Goal: Information Seeking & Learning: Check status

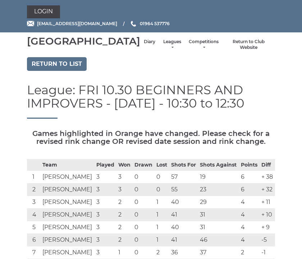
click at [47, 15] on link "Login" at bounding box center [43, 11] width 33 height 13
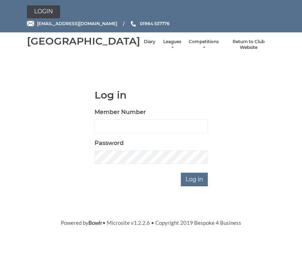
scroll to position [82, 0]
type input "0930"
click at [195, 186] on input "Log in" at bounding box center [194, 180] width 27 height 14
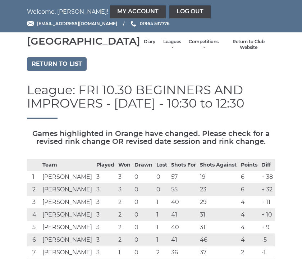
click at [114, 54] on div "Hornsea Bowls Centre Diary Leagues Club leagues - Winter 2025-6 Club leagues - …" at bounding box center [151, 44] width 259 height 19
click at [144, 45] on link "Diary" at bounding box center [150, 42] width 12 height 6
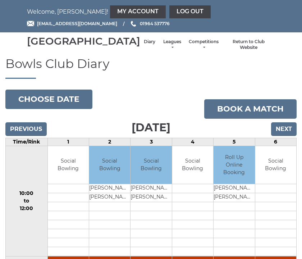
click at [35, 136] on input "Previous" at bounding box center [25, 129] width 41 height 14
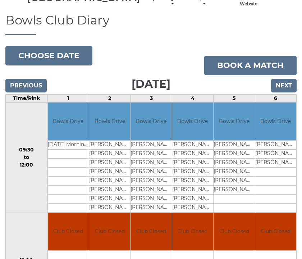
scroll to position [47, 0]
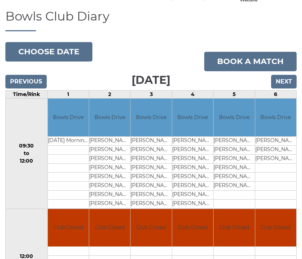
click at [33, 88] on input "Previous" at bounding box center [25, 82] width 41 height 14
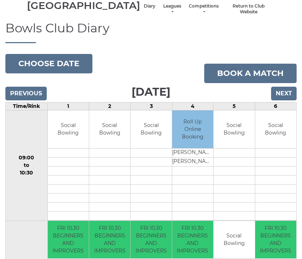
scroll to position [35, 0]
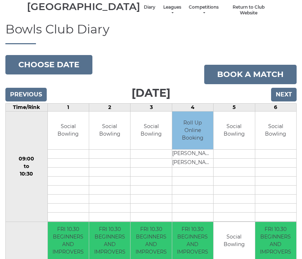
click at [38, 101] on input "Previous" at bounding box center [25, 95] width 41 height 14
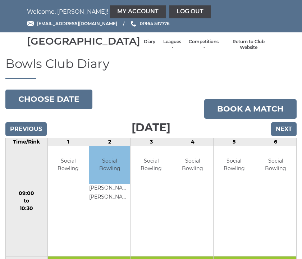
click at [163, 51] on link "Leagues" at bounding box center [172, 45] width 19 height 12
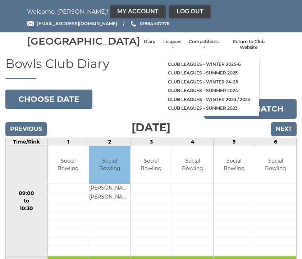
click at [205, 67] on link "Club leagues - Winter 2025-6" at bounding box center [209, 64] width 100 height 9
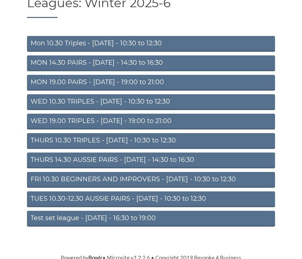
scroll to position [60, 0]
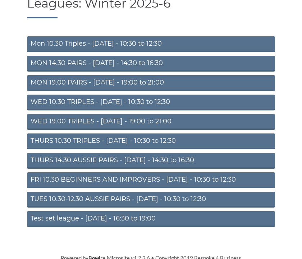
click at [236, 185] on link "FRI 10.30 BEGINNERS AND IMPROVERS - [DATE] - 10:30 to 12:30" at bounding box center [151, 180] width 248 height 16
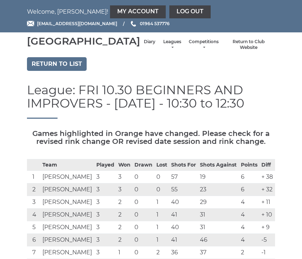
click at [246, 182] on td "6" at bounding box center [249, 176] width 20 height 13
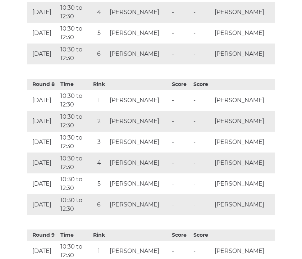
scroll to position [1371, 0]
